Goal: Find specific page/section: Find specific page/section

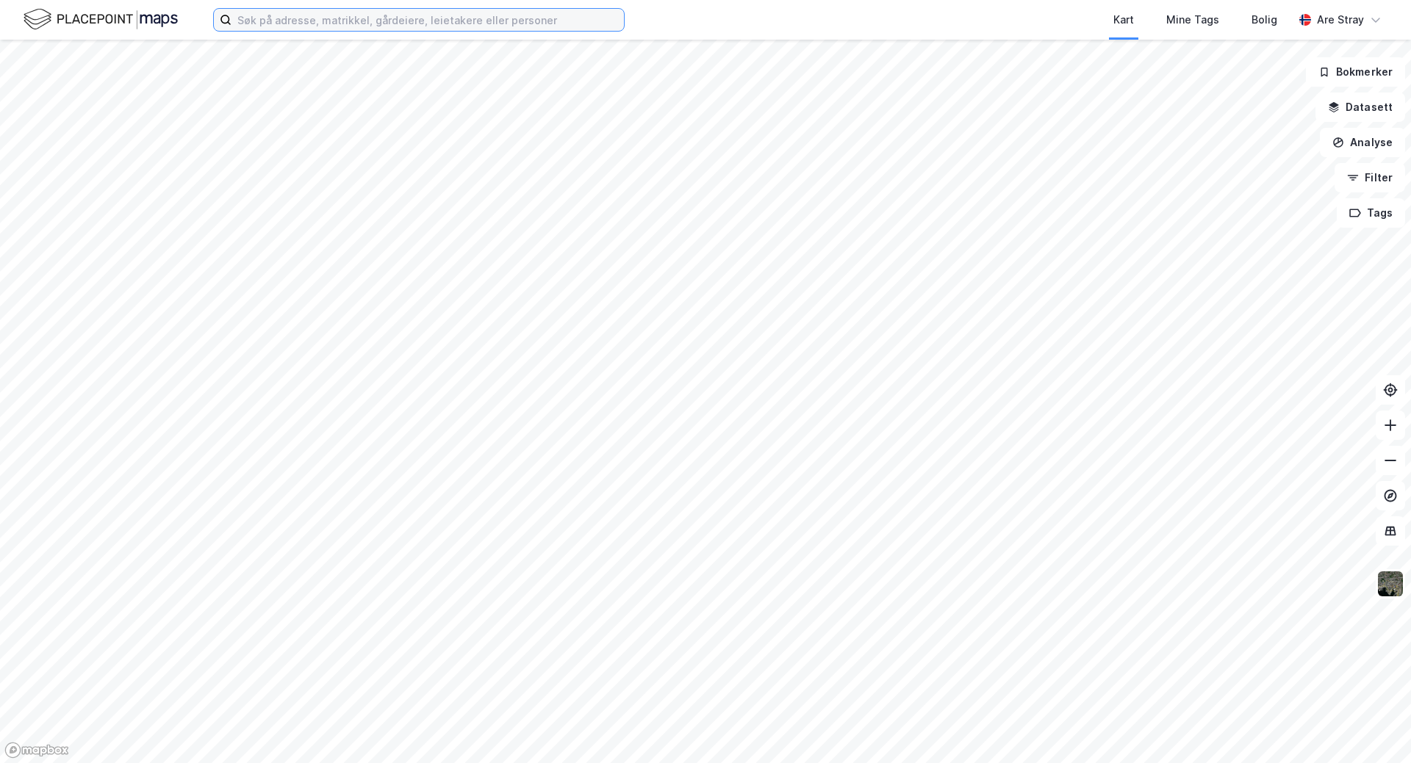
click at [384, 23] on input at bounding box center [427, 20] width 392 height 22
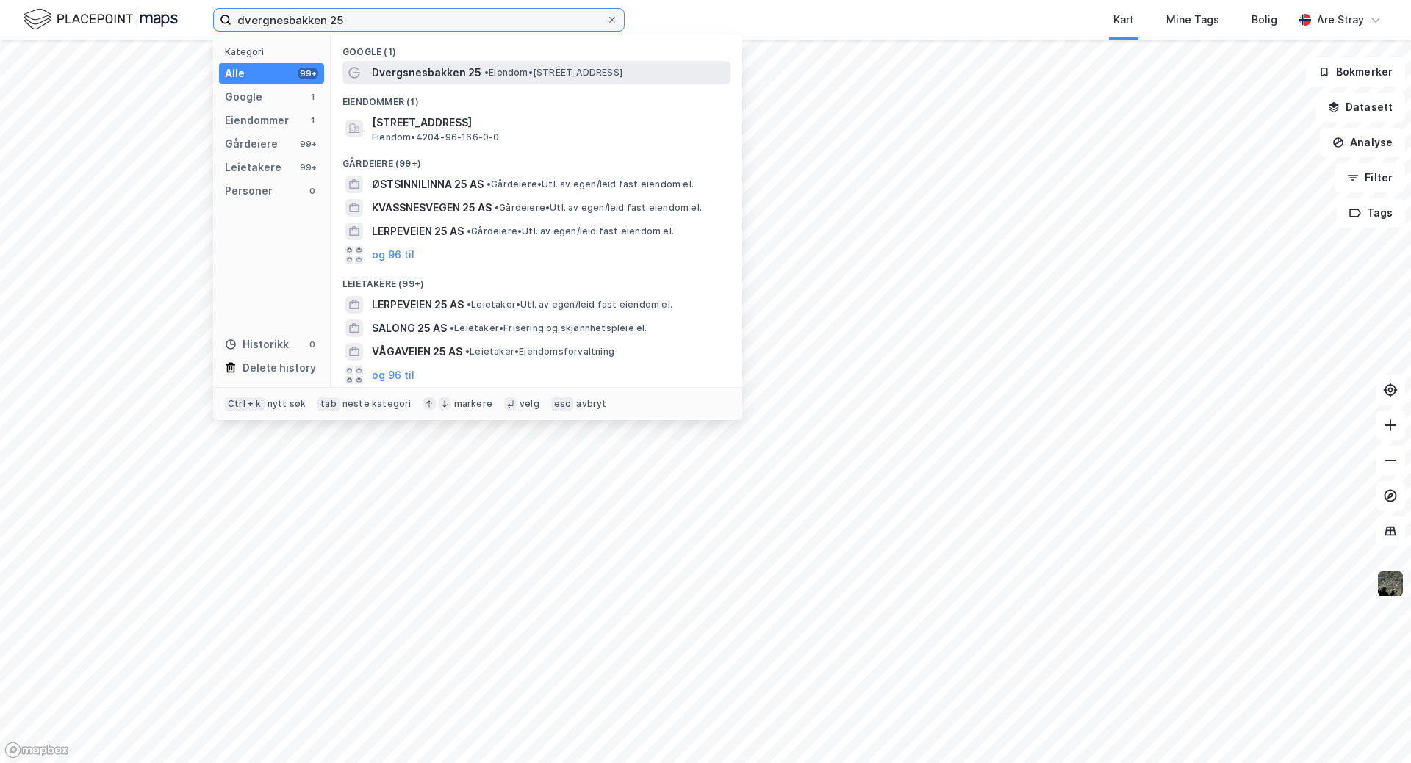
type input "dvergnesbakken 25"
click at [565, 71] on span "• Eiendom • [STREET_ADDRESS]" at bounding box center [553, 73] width 138 height 12
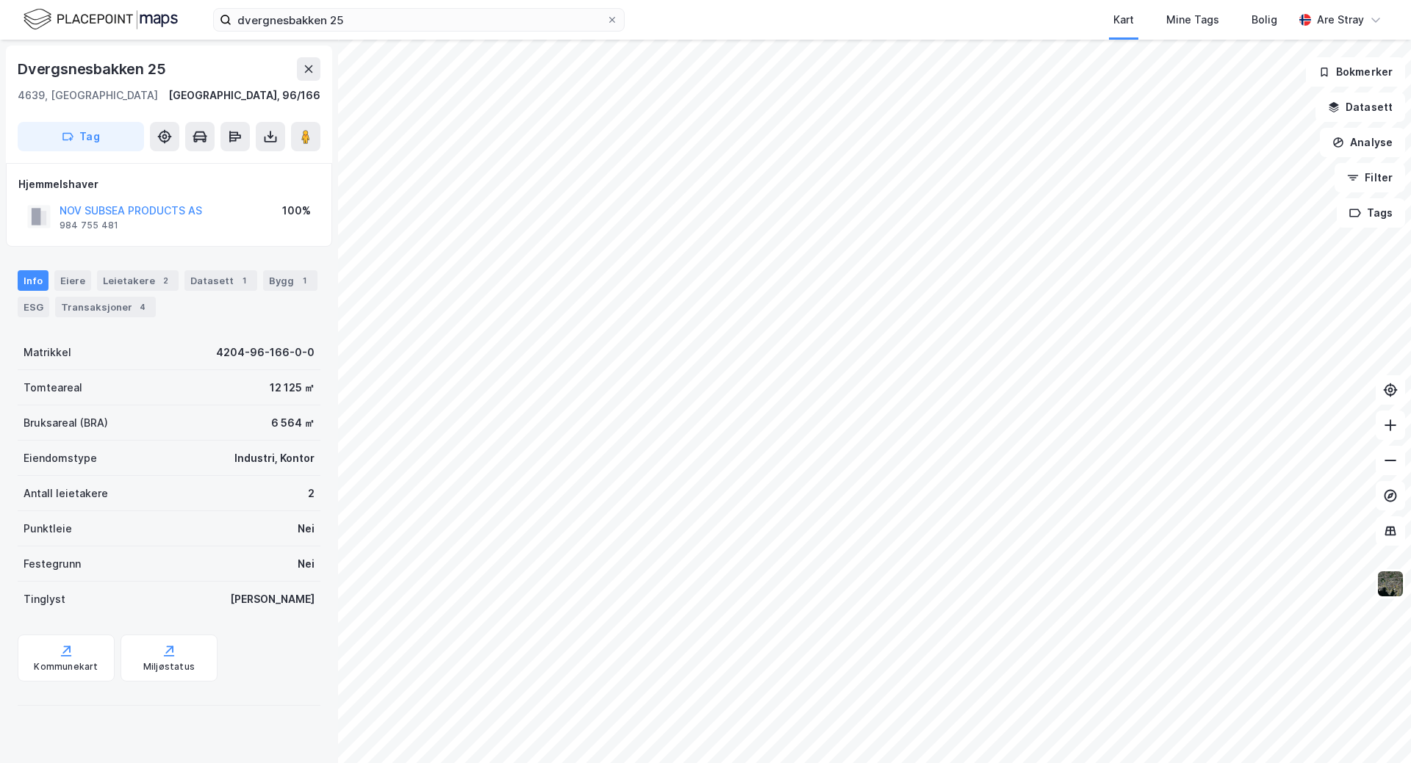
click at [156, 400] on div "Dvergsnesbakken 25 4639, [GEOGRAPHIC_DATA], [GEOGRAPHIC_DATA] [GEOGRAPHIC_DATA]…" at bounding box center [705, 402] width 1411 height 724
